Goal: Information Seeking & Learning: Learn about a topic

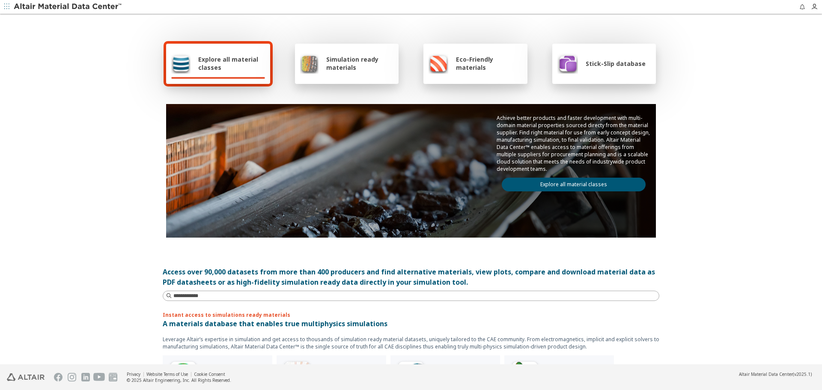
click at [217, 74] on div "Explore all material classes" at bounding box center [218, 64] width 104 height 40
click at [236, 64] on span "Explore all material classes" at bounding box center [231, 63] width 67 height 16
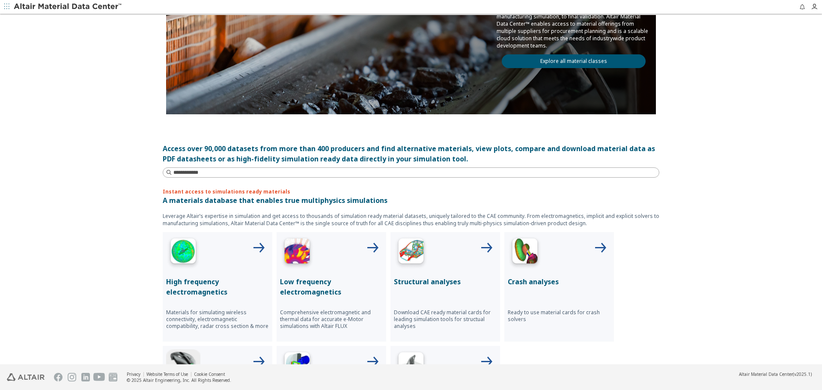
scroll to position [128, 0]
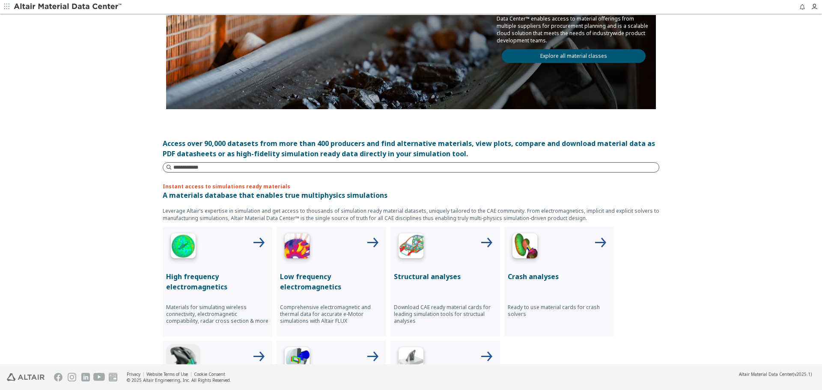
click at [191, 166] on input at bounding box center [416, 167] width 486 height 9
type input "********"
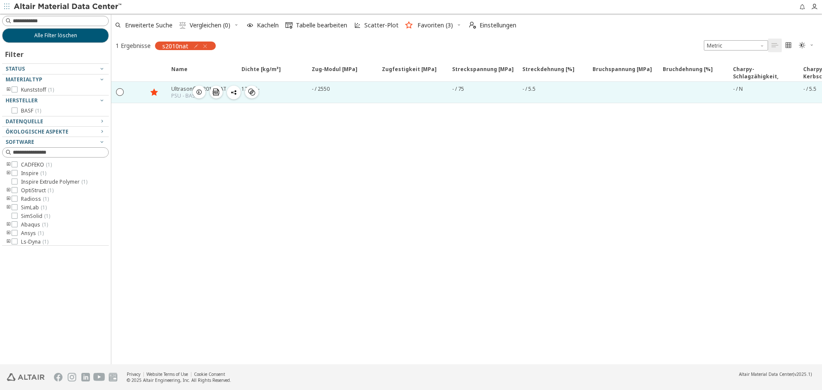
click at [192, 84] on div "Ultrason® S 2010 NAT PSU - BASF  " at bounding box center [201, 92] width 70 height 21
click at [184, 98] on div "PSU - BASF" at bounding box center [198, 96] width 55 height 7
click at [317, 86] on div "- / 2550" at bounding box center [321, 88] width 18 height 7
click at [184, 94] on div "PSU - BASF" at bounding box center [198, 96] width 55 height 7
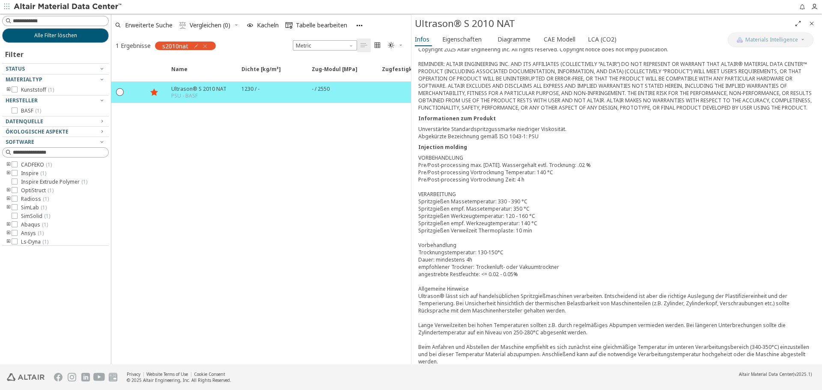
scroll to position [78, 0]
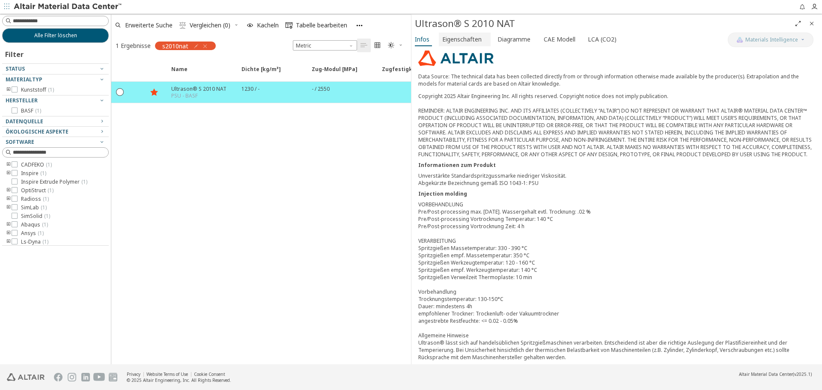
click at [460, 42] on span "Eigenschaften" at bounding box center [461, 40] width 39 height 14
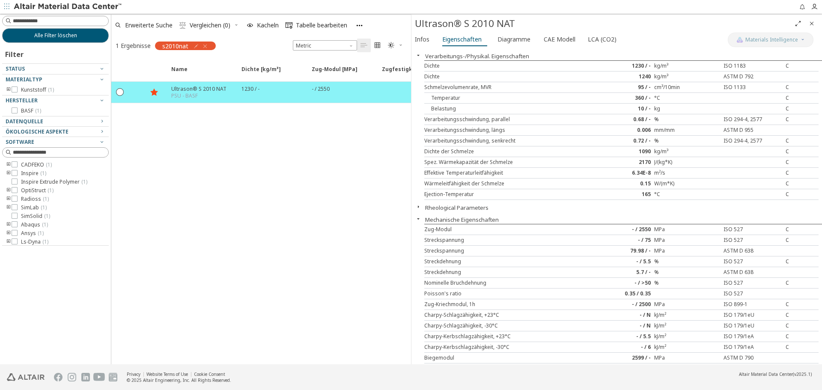
click at [419, 207] on icon "button" at bounding box center [418, 206] width 7 height 7
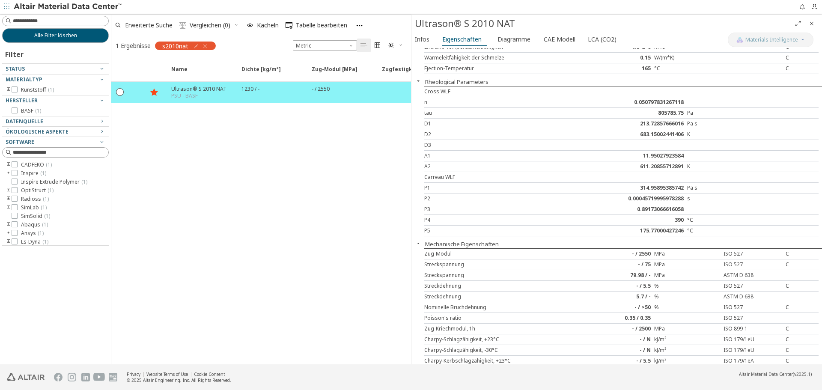
scroll to position [128, 0]
drag, startPoint x: 739, startPoint y: 228, endPoint x: 481, endPoint y: 225, distance: 257.9
click at [481, 225] on div "P5" at bounding box center [522, 228] width 197 height 7
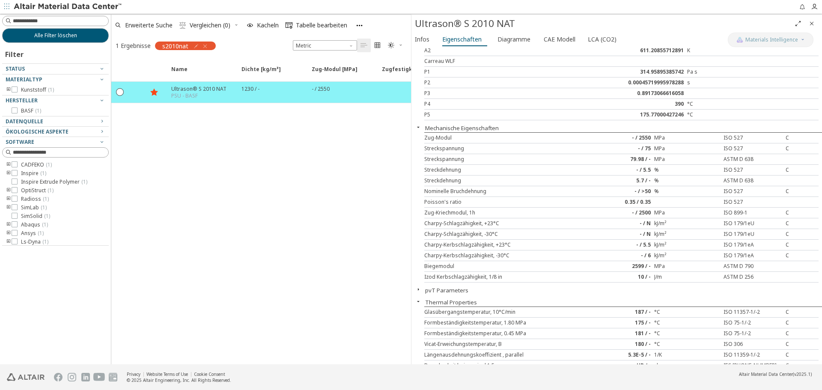
scroll to position [257, 0]
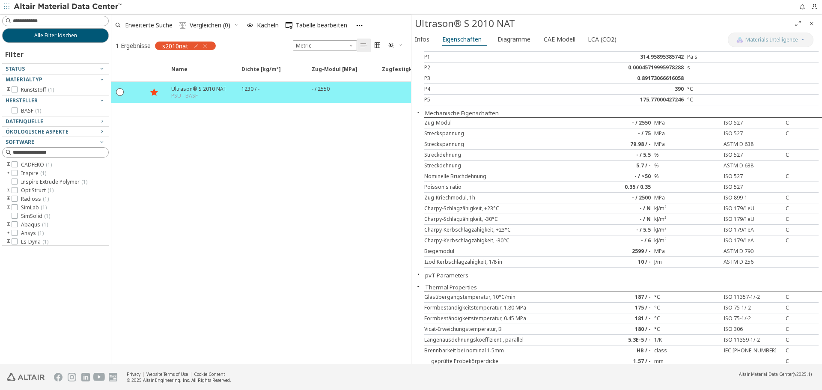
click at [421, 276] on icon "button" at bounding box center [418, 274] width 7 height 7
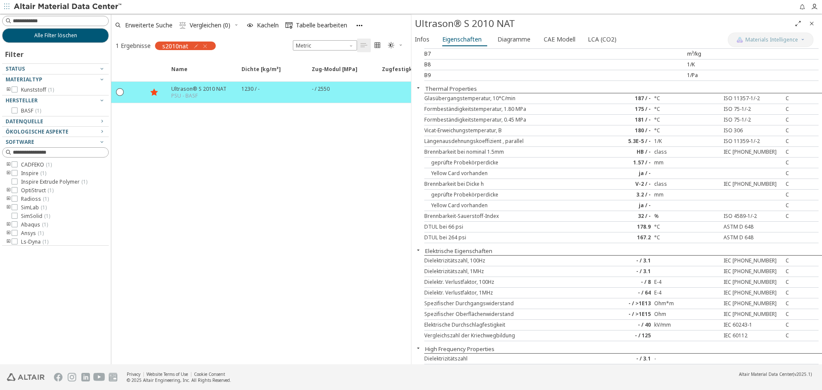
scroll to position [728, 0]
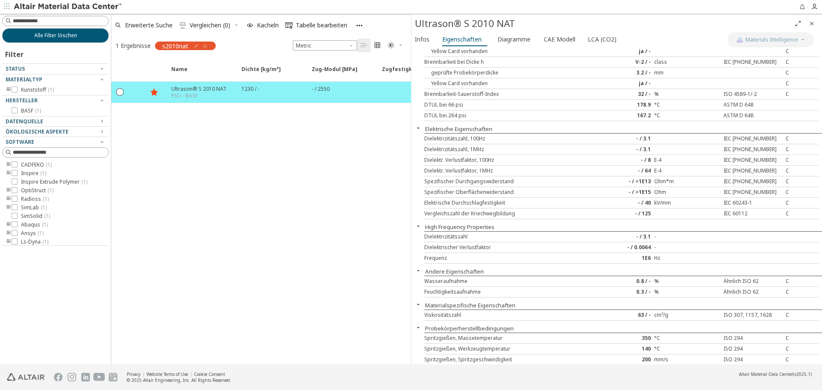
drag, startPoint x: 534, startPoint y: 180, endPoint x: 518, endPoint y: 210, distance: 34.3
click at [518, 210] on div "Vergleichszahl der Kriechwegbildung" at bounding box center [506, 213] width 164 height 7
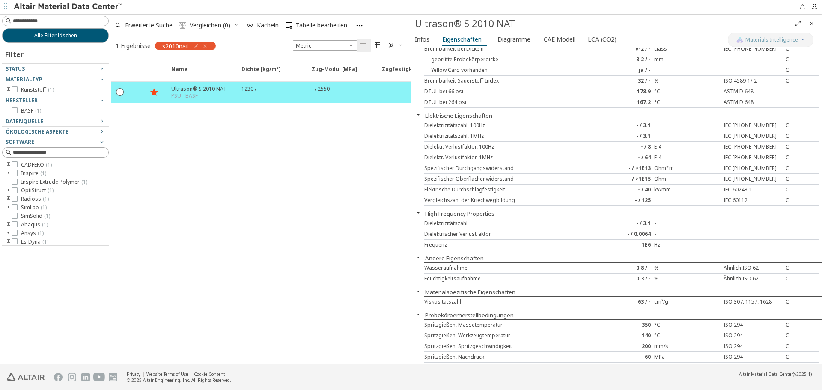
scroll to position [732, 0]
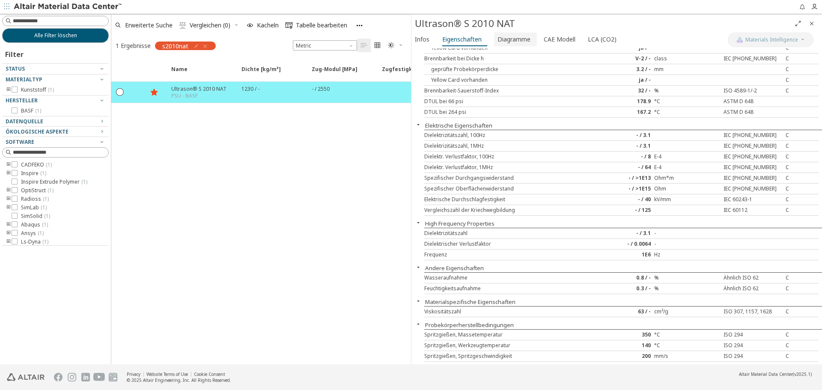
click at [523, 43] on span "Diagramme" at bounding box center [514, 40] width 33 height 14
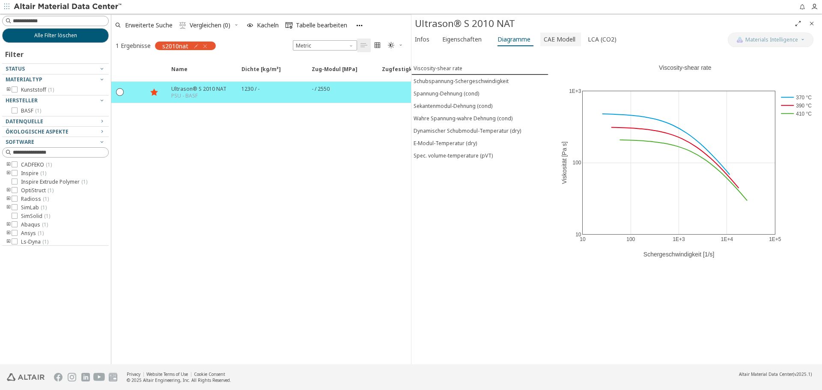
click at [564, 43] on span "CAE Modell" at bounding box center [560, 40] width 32 height 14
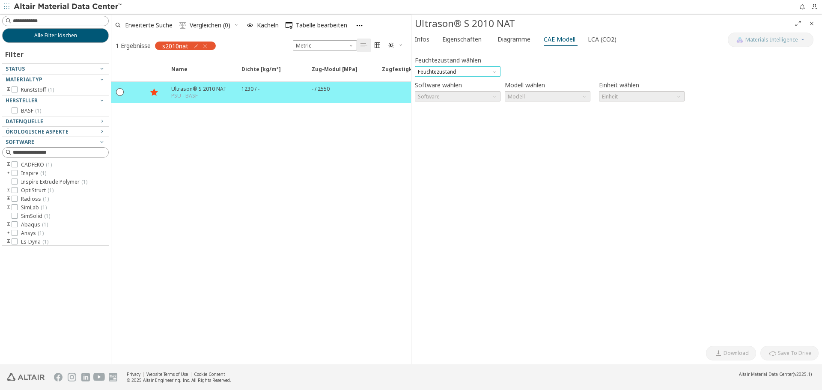
click at [499, 70] on span "Feuchtezustand" at bounding box center [458, 71] width 86 height 10
click at [497, 79] on span "Dry" at bounding box center [457, 82] width 79 height 6
click at [526, 96] on span "Modell" at bounding box center [548, 96] width 86 height 10
click at [541, 105] on span "Inspire Extrude Polymer" at bounding box center [538, 107] width 59 height 7
click at [574, 46] on button "CAE Modell" at bounding box center [561, 40] width 41 height 14
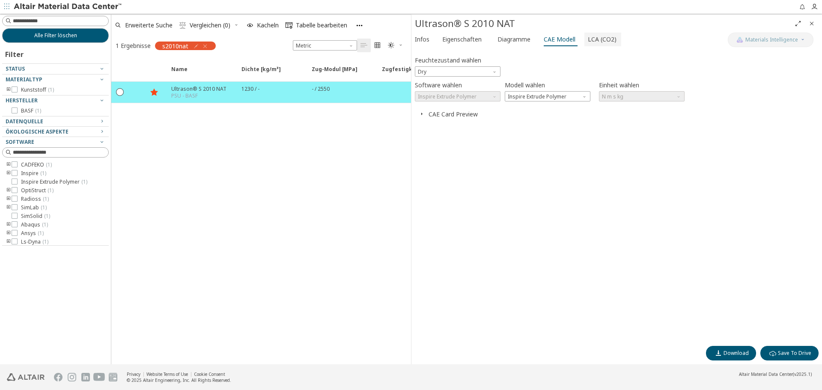
click at [592, 45] on button "LCA (CO2)" at bounding box center [603, 40] width 37 height 14
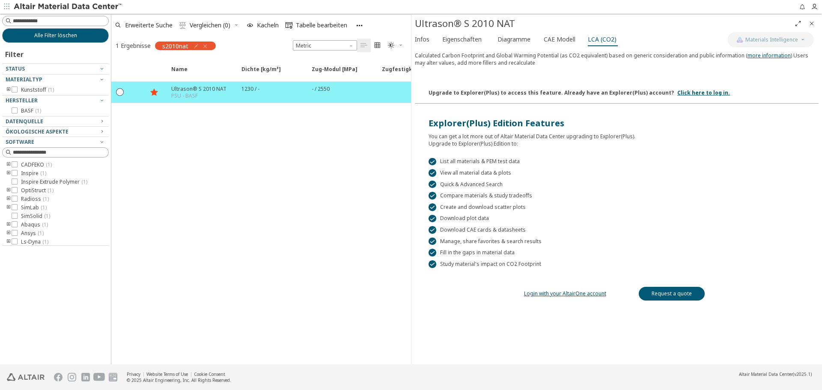
scroll to position [45, 0]
